Goal: Navigation & Orientation: Find specific page/section

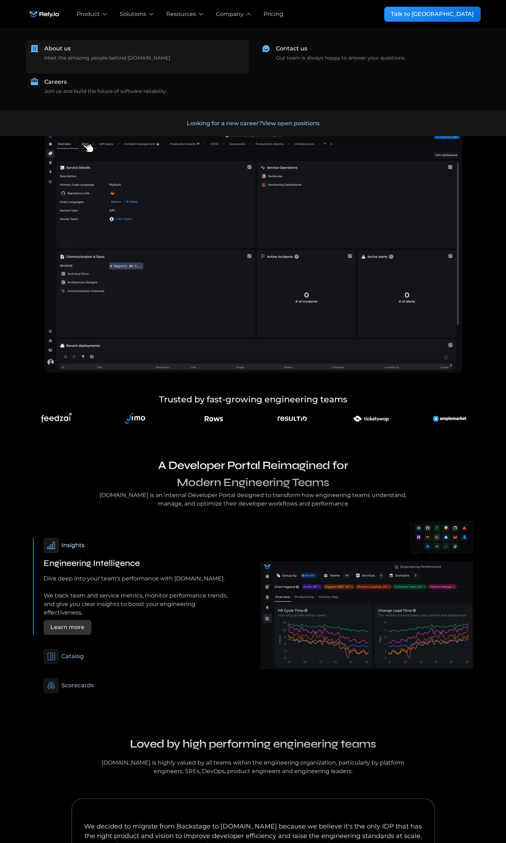
click at [77, 51] on div "About us Meet the amazing people behind [DOMAIN_NAME] ‍" at bounding box center [144, 56] width 200 height 25
